Goal: Task Accomplishment & Management: Use online tool/utility

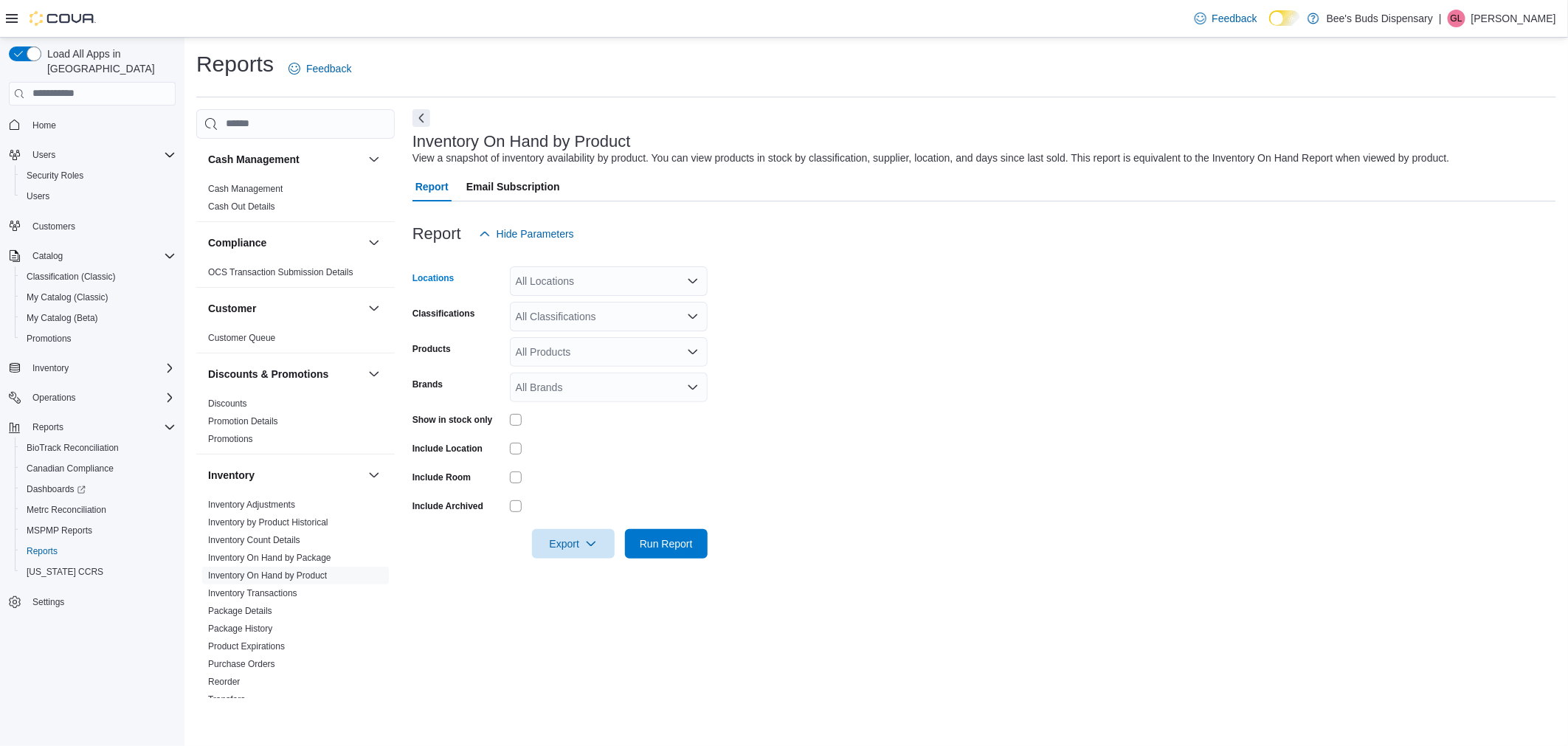
click at [687, 281] on icon "Open list of options" at bounding box center [693, 280] width 12 height 12
click at [569, 325] on span "Bee's Buds Biloxi" at bounding box center [582, 327] width 80 height 15
click at [849, 333] on form "Locations Bee's Buds Biloxi Classifications All Classifications Products All Pr…" at bounding box center [985, 403] width 1144 height 310
click at [695, 317] on icon "Open list of options" at bounding box center [693, 316] width 12 height 12
click at [572, 400] on div "Edible" at bounding box center [609, 404] width 180 height 15
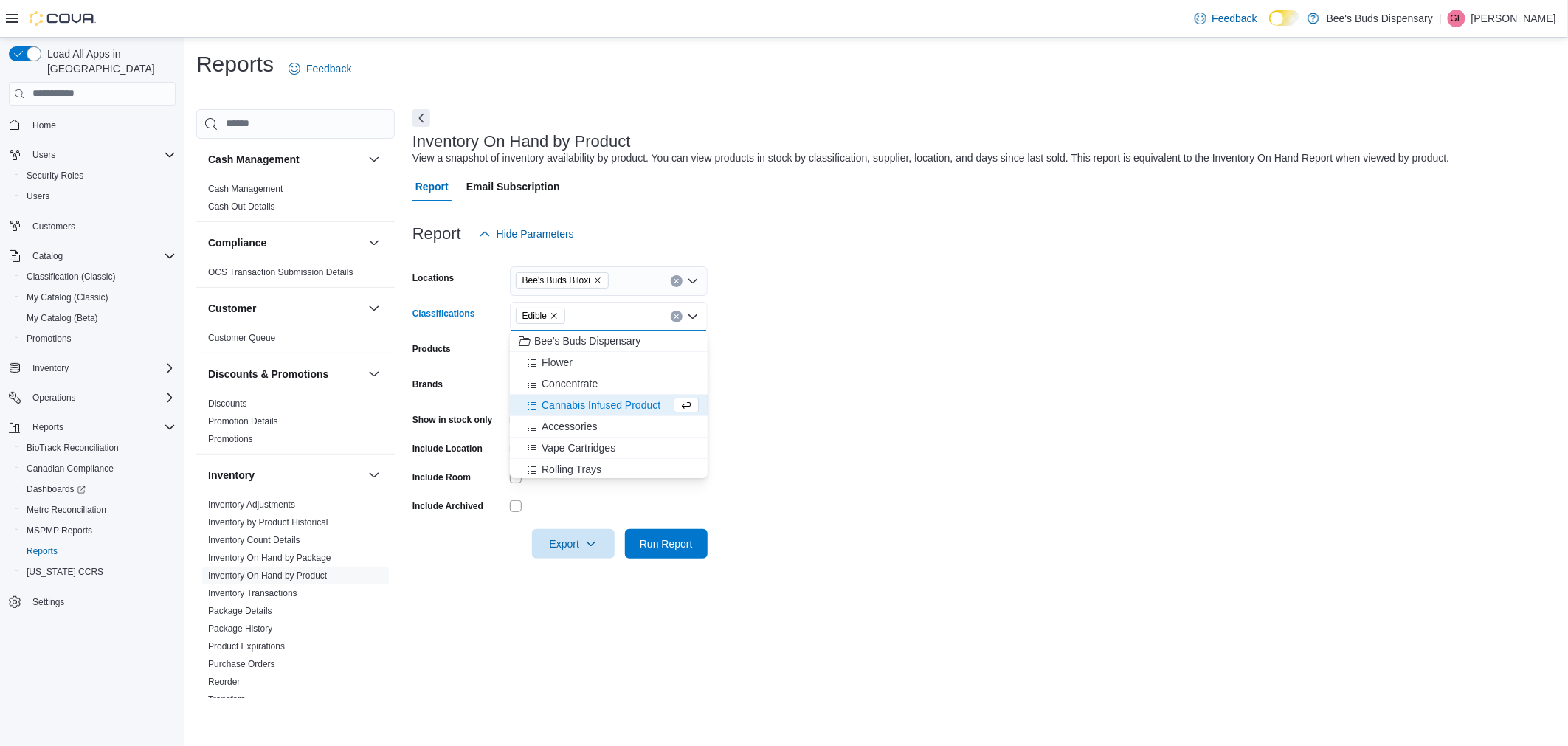
click at [909, 374] on form "Locations Bee's Buds Biloxi Classifications Edible Combo box. Selected. Edible.…" at bounding box center [985, 403] width 1144 height 310
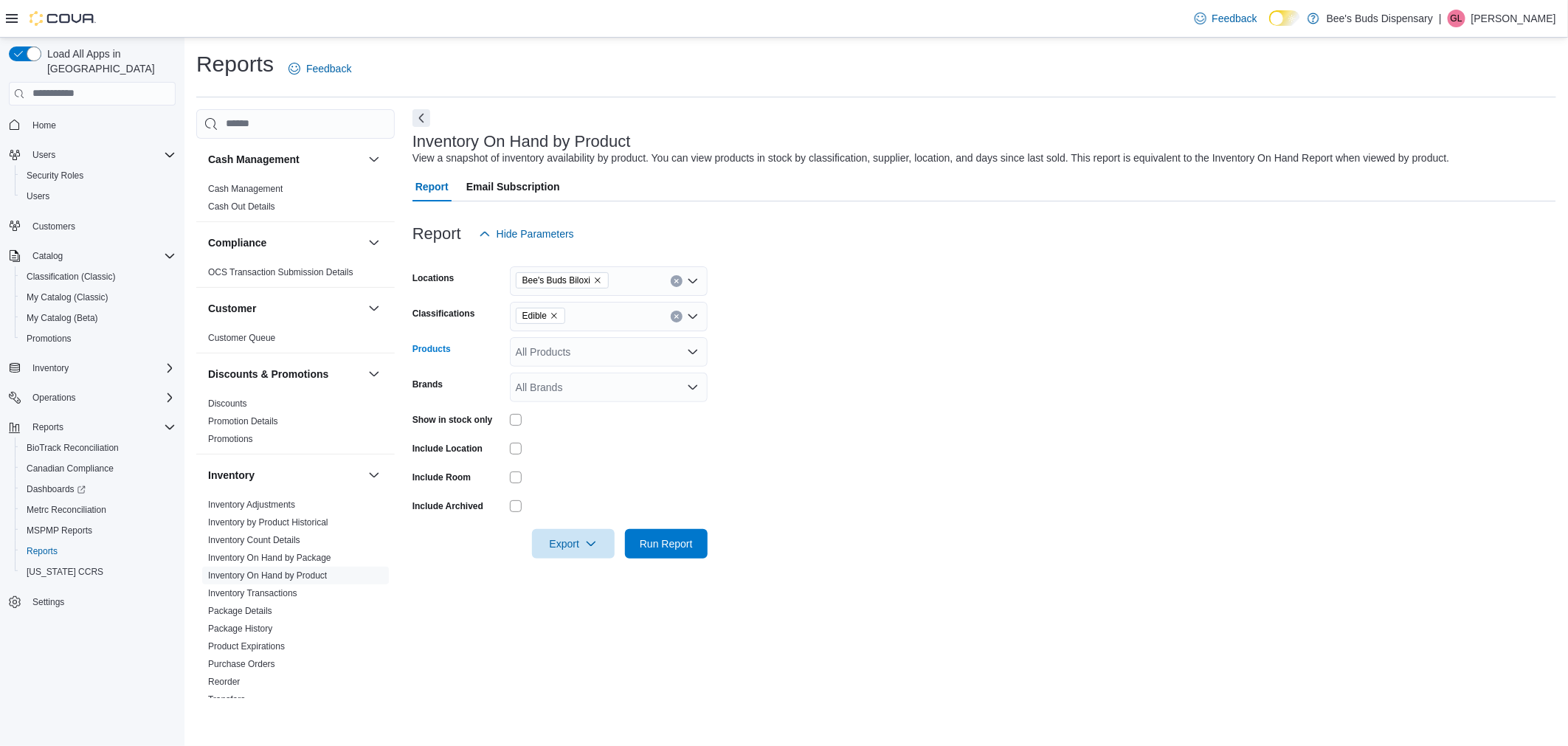
click at [691, 356] on icon "Open list of options" at bounding box center [693, 351] width 12 height 12
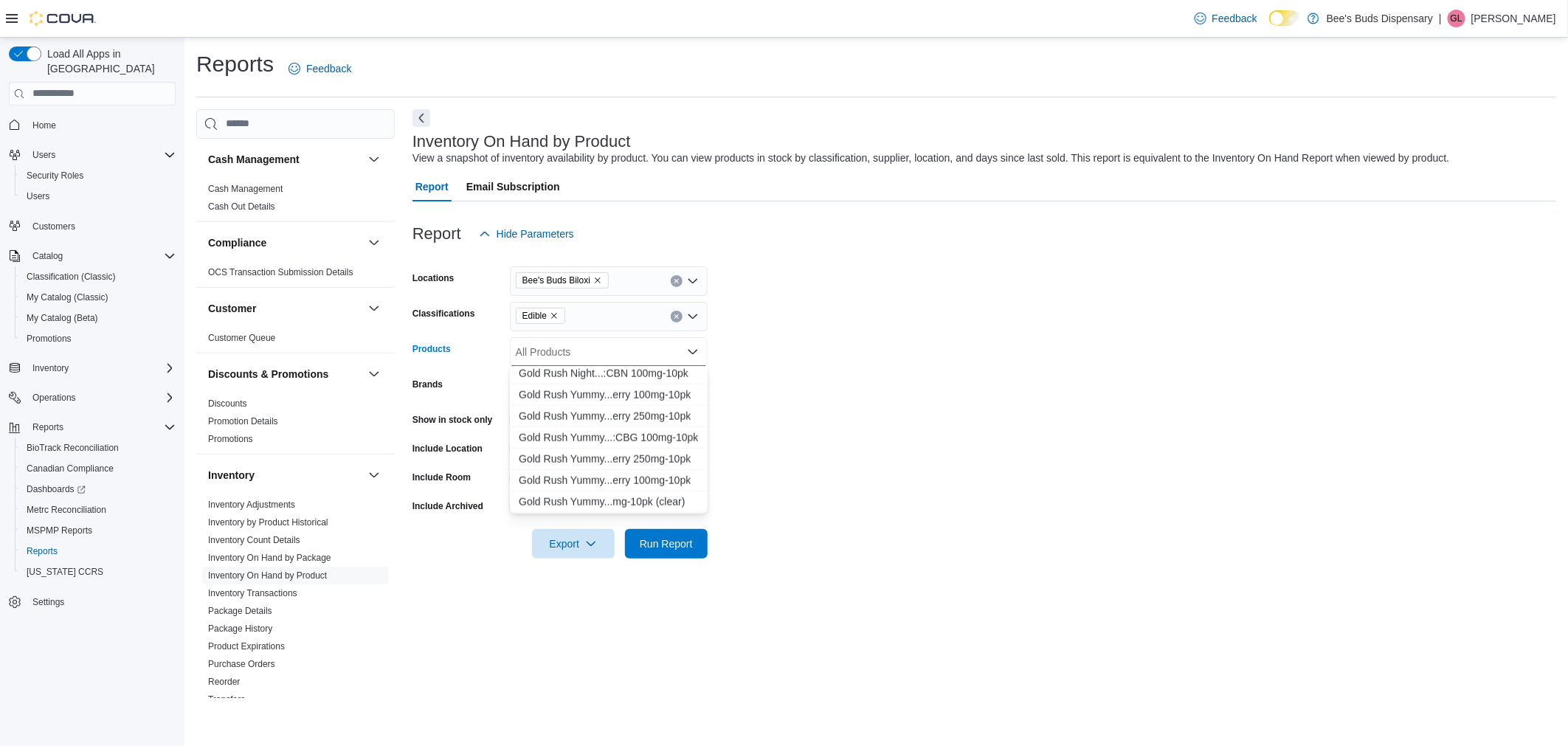
click at [992, 394] on form "Locations Bee's Buds Biloxi Classifications Edible Products All Products Combo …" at bounding box center [985, 403] width 1144 height 310
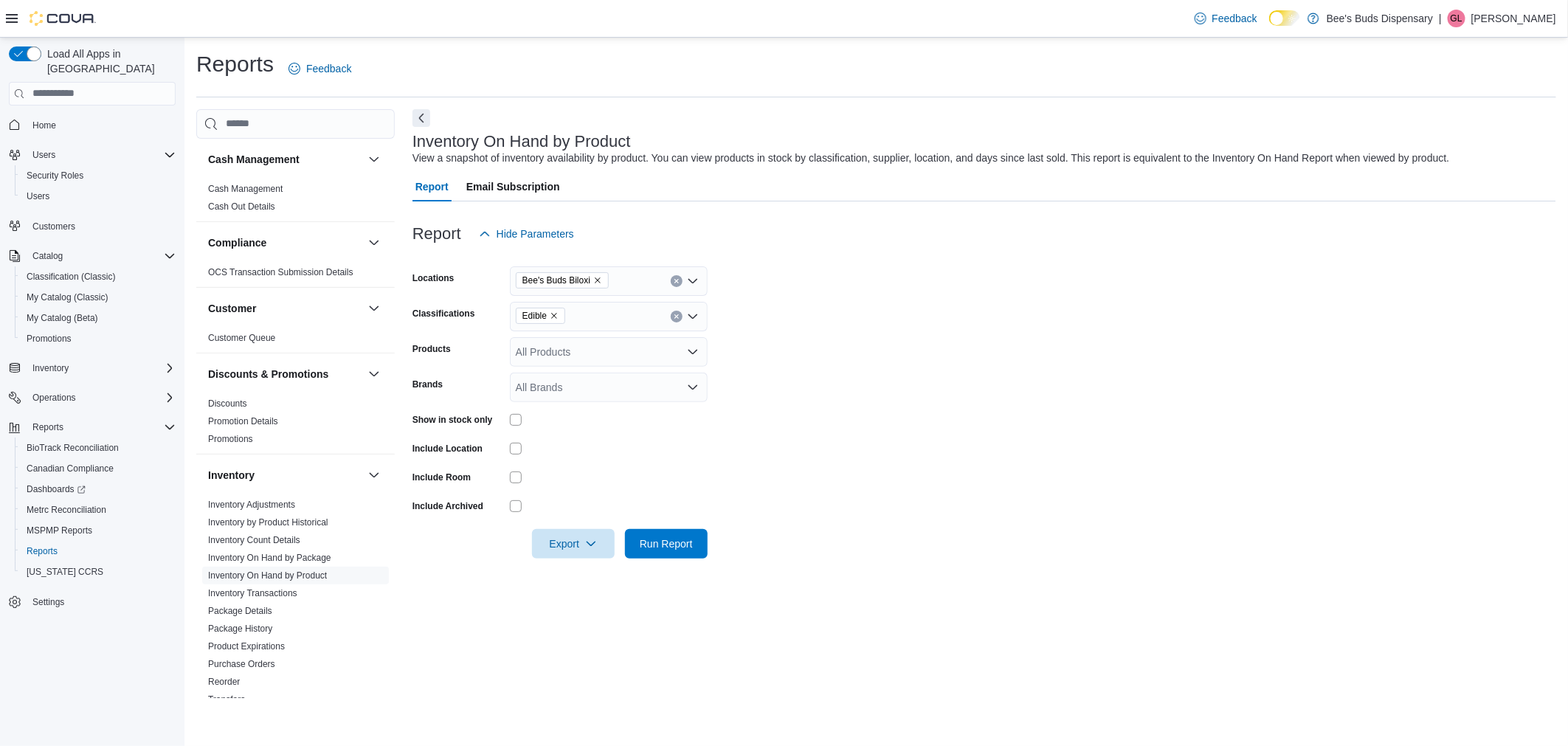
click at [693, 386] on icon "Open list of options" at bounding box center [693, 386] width 12 height 12
click at [806, 385] on form "Locations Bee's Buds Biloxi Classifications Edible Products All Products Brands…" at bounding box center [985, 403] width 1144 height 310
click at [563, 542] on span "Export" at bounding box center [573, 542] width 65 height 29
click at [562, 572] on span "Export to Excel" at bounding box center [576, 572] width 66 height 12
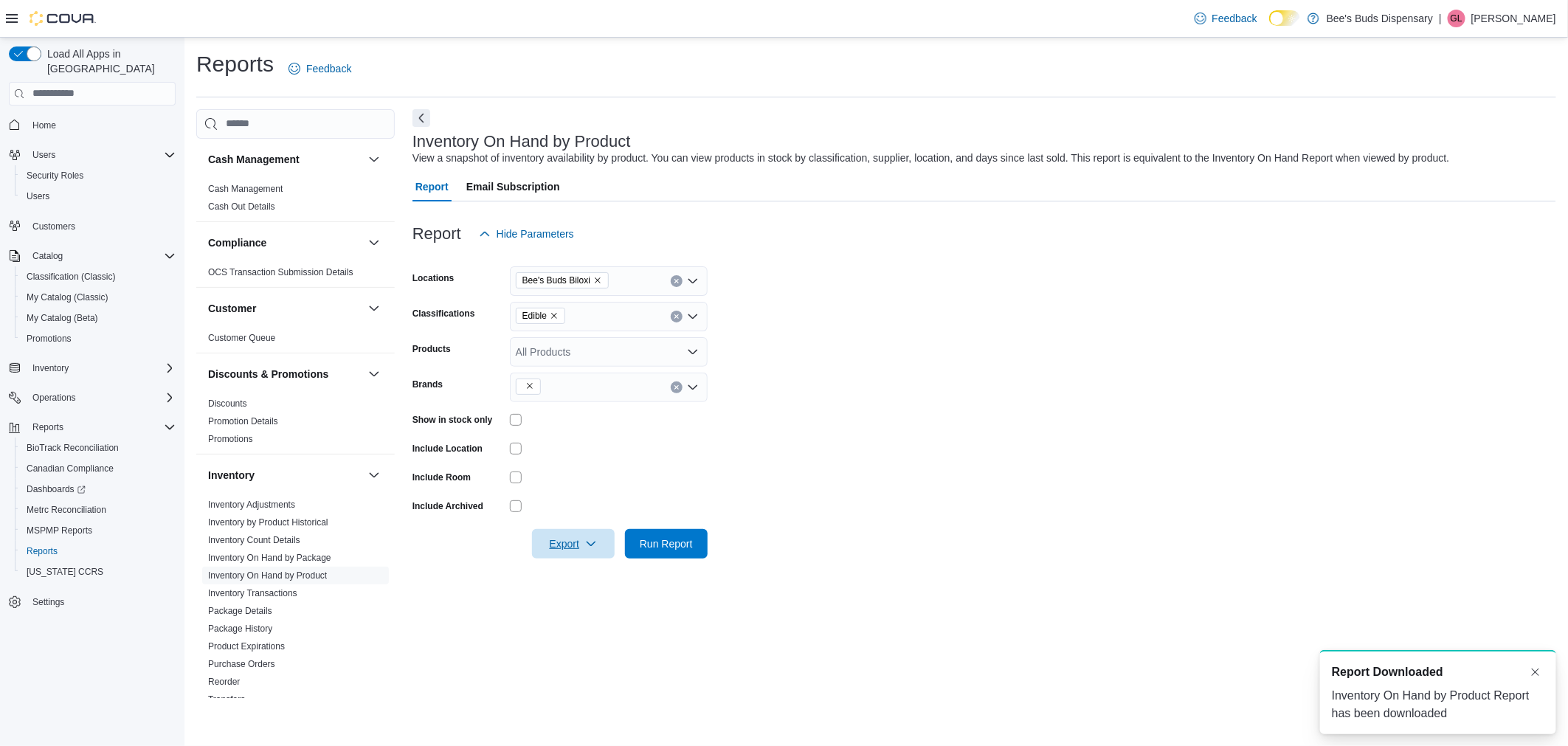
scroll to position [0, 0]
